Goal: Transaction & Acquisition: Purchase product/service

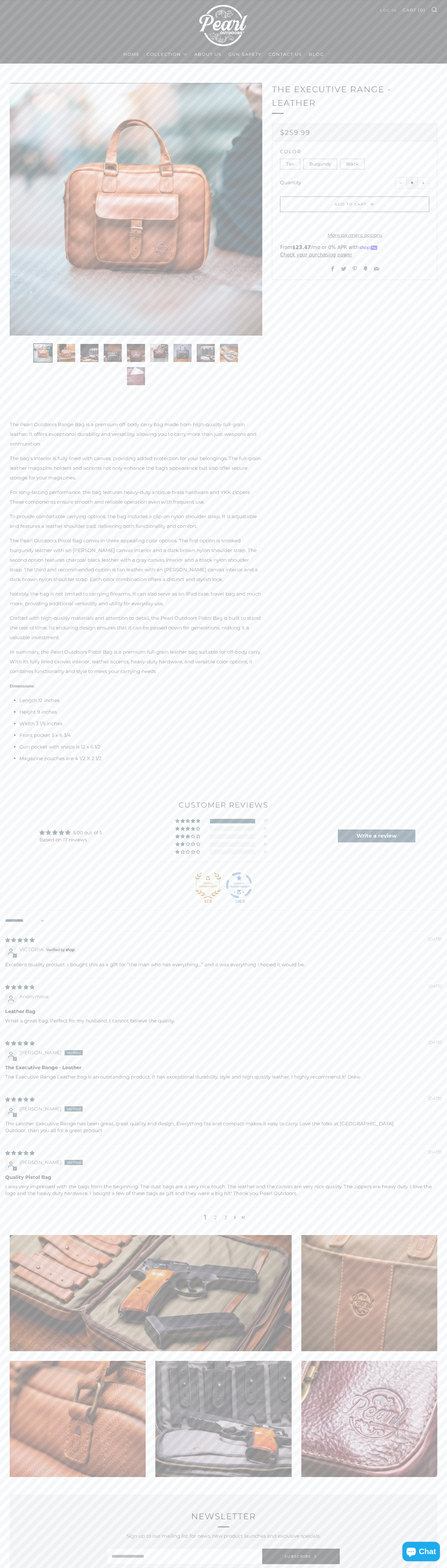
click at [354, 205] on span "submit" at bounding box center [354, 203] width 7 height 8
click at [414, 10] on link "Cart ( 0 )" at bounding box center [414, 10] width 23 height 10
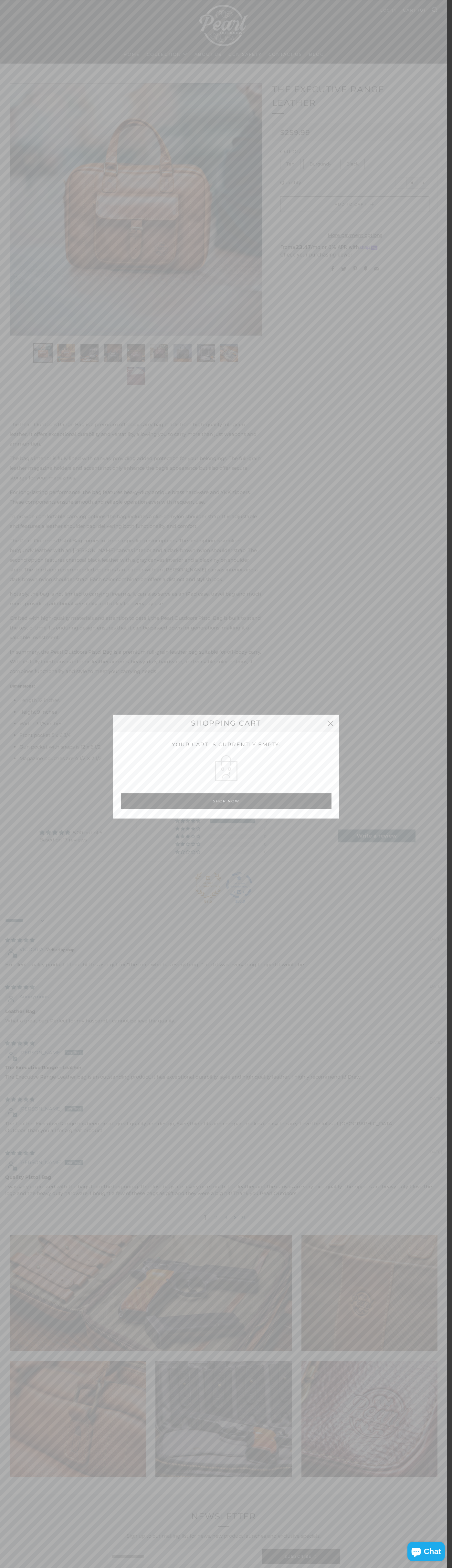
click at [330, 723] on button "close" at bounding box center [330, 723] width 18 height 18
